Goal: Find specific page/section: Find specific page/section

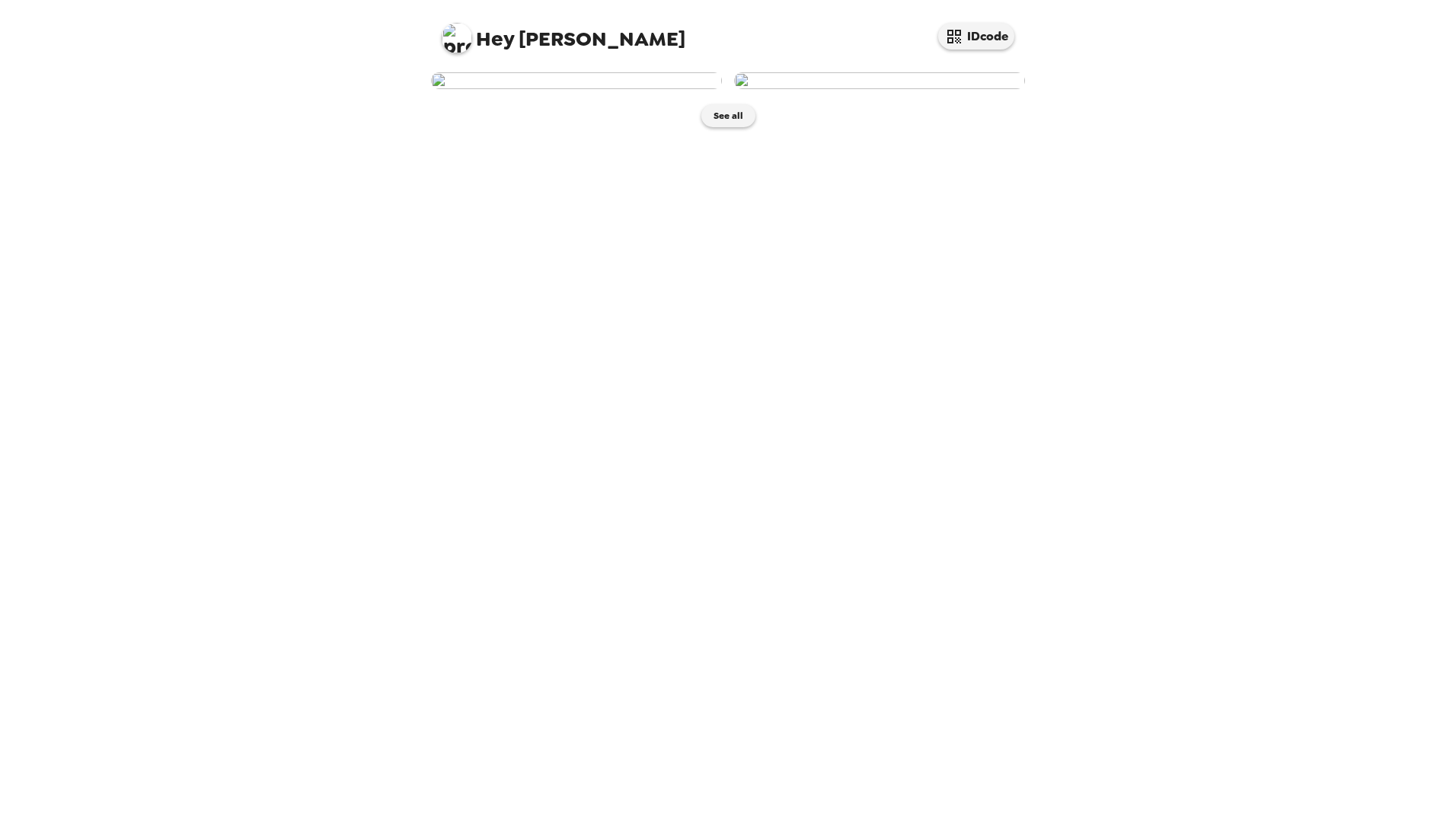
click at [633, 89] on img at bounding box center [577, 80] width 290 height 17
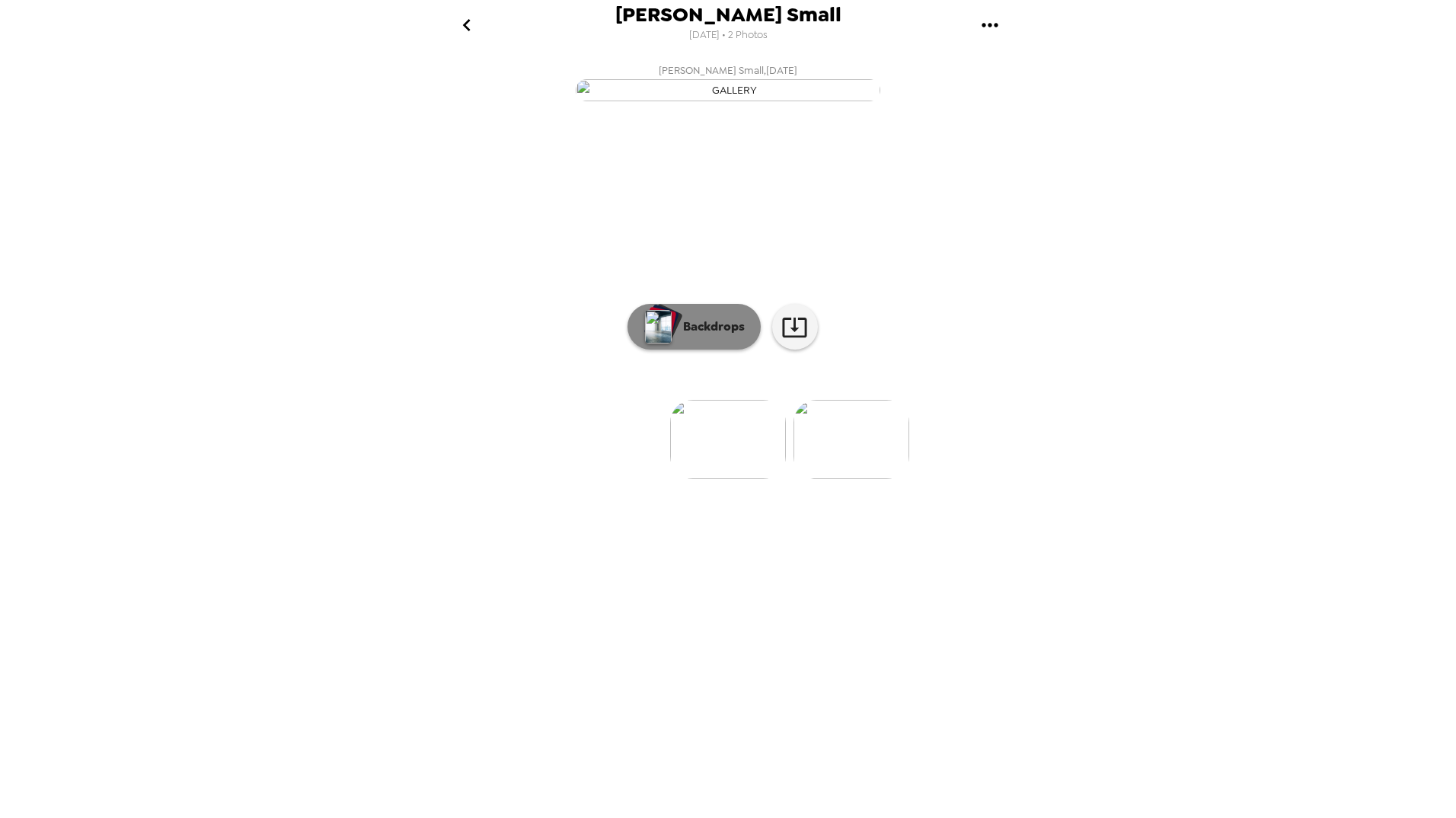
click at [710, 350] on button "Backdrops" at bounding box center [694, 327] width 133 height 46
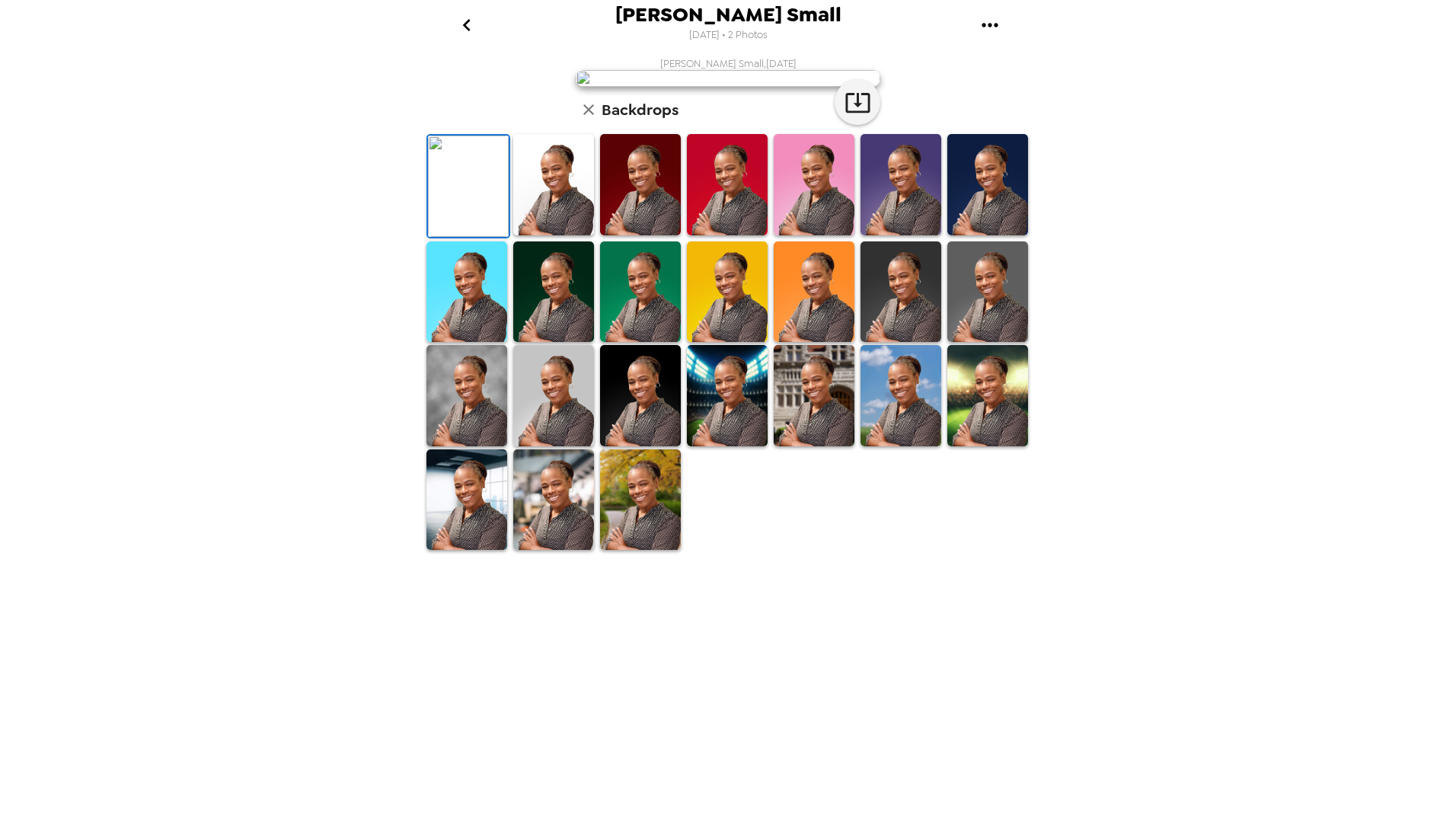
scroll to position [106, 0]
click at [563, 550] on img at bounding box center [554, 499] width 81 height 101
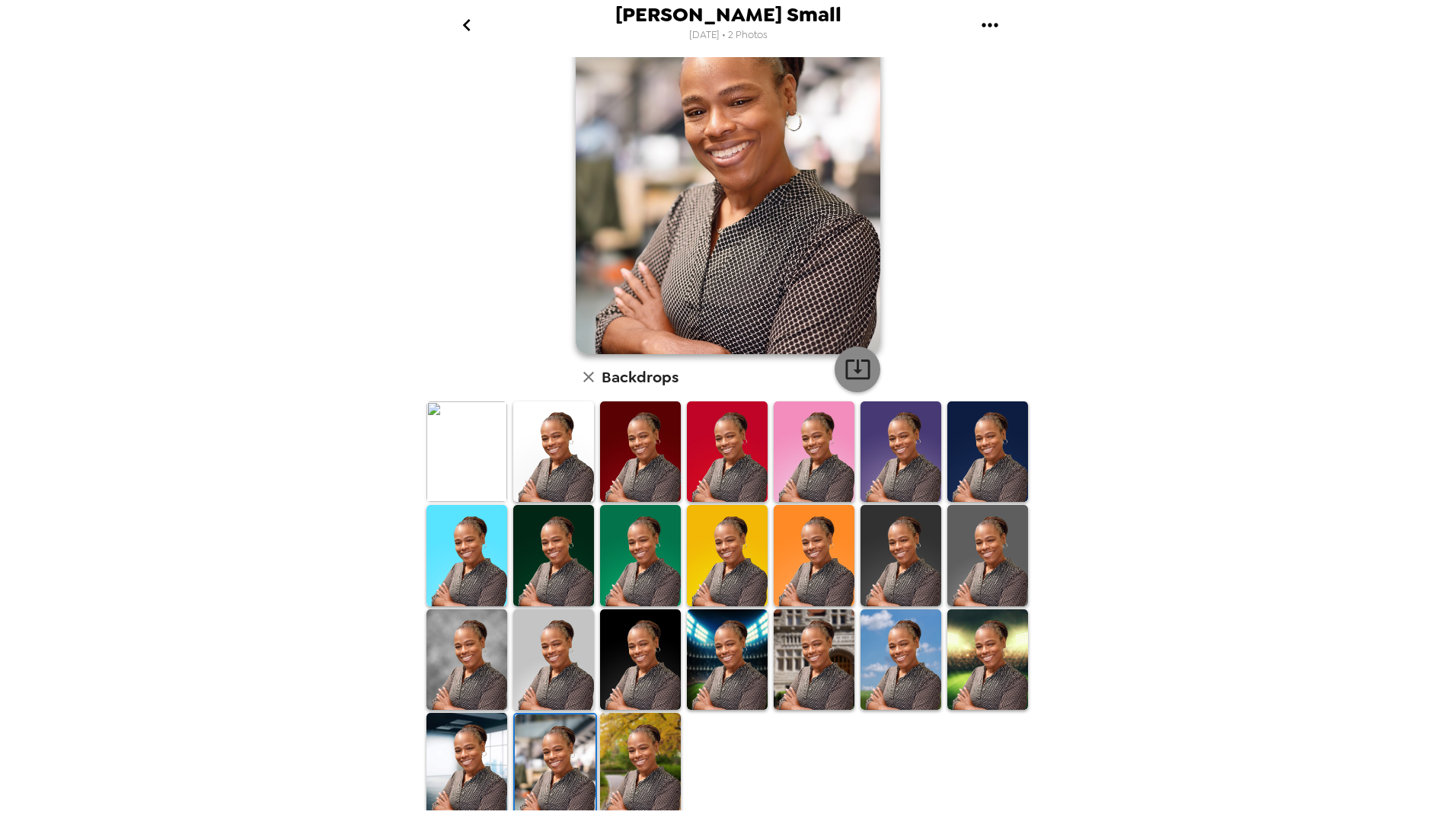
click at [849, 361] on icon "button" at bounding box center [857, 369] width 25 height 19
click at [1417, 796] on div "[PERSON_NAME] Small [DATE] • 2 Photos [PERSON_NAME] Small , [DATE] Backdrops" at bounding box center [728, 409] width 1456 height 818
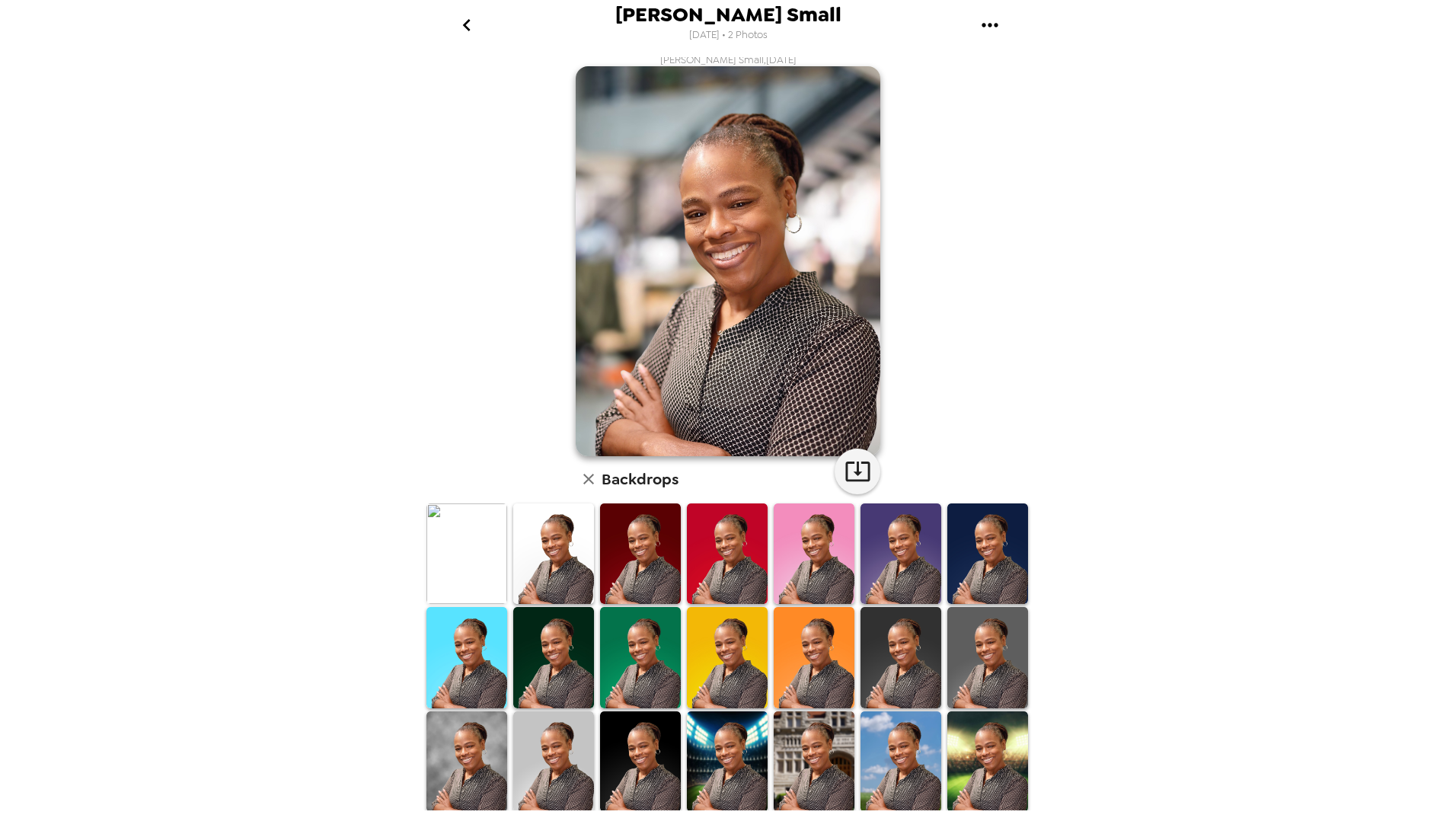
scroll to position [0, 0]
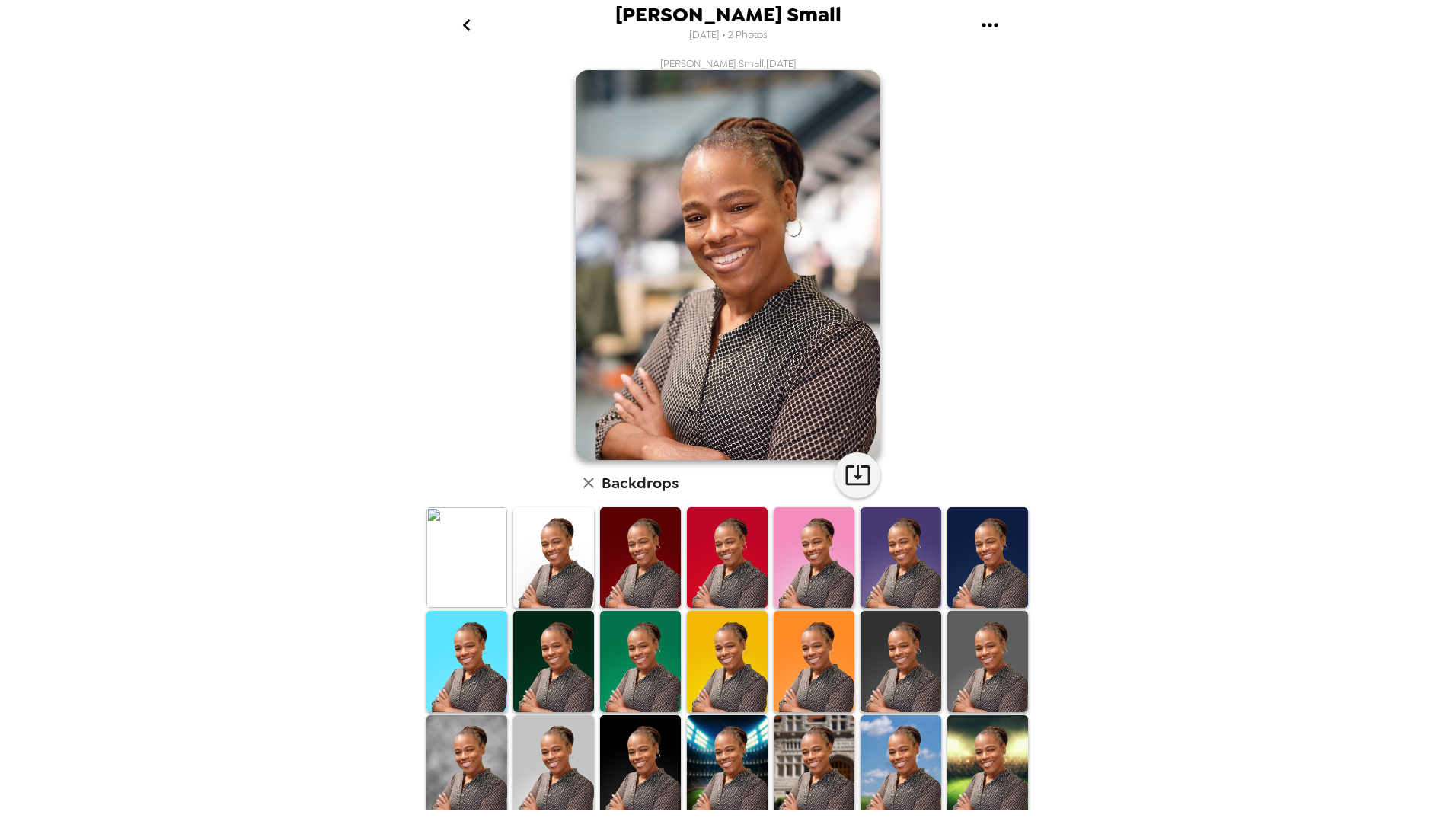
click at [465, 24] on icon "go back" at bounding box center [466, 26] width 8 height 12
